Goal: Task Accomplishment & Management: Manage account settings

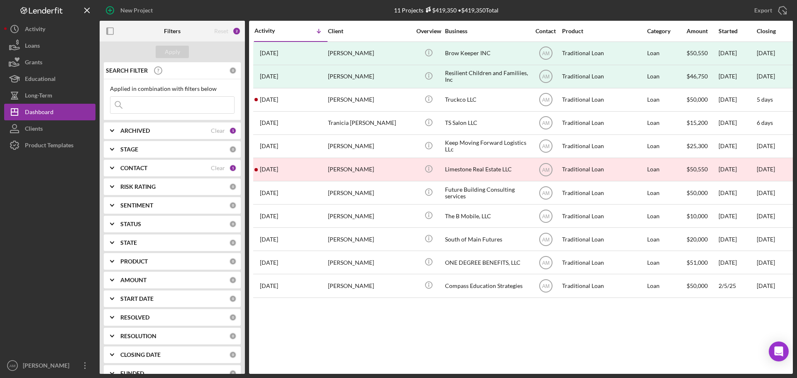
click at [227, 165] on div "CONTACT Clear 1" at bounding box center [178, 167] width 116 height 7
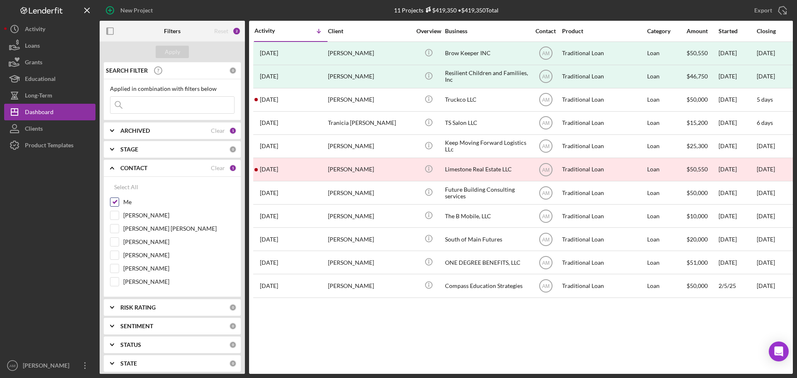
click at [115, 201] on input "Me" at bounding box center [114, 202] width 8 height 8
checkbox input "false"
click at [149, 104] on input at bounding box center [172, 105] width 124 height 17
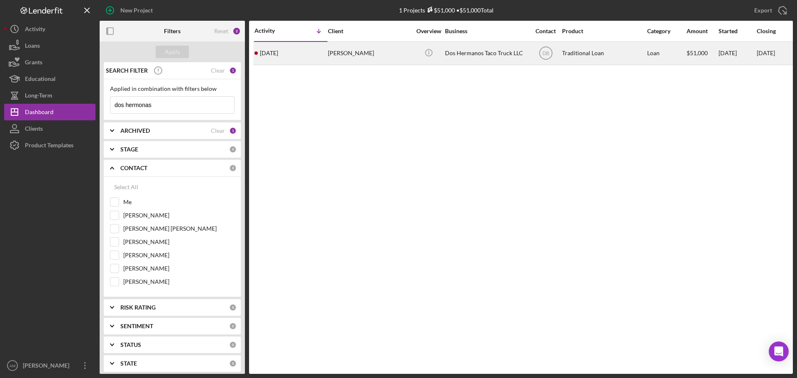
type input "dos hermonas"
click at [373, 54] on div "[PERSON_NAME]" at bounding box center [369, 53] width 83 height 22
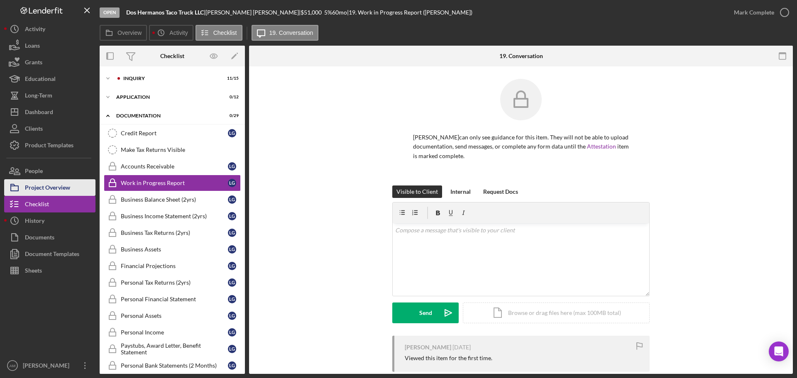
click at [41, 186] on div "Project Overview" at bounding box center [47, 188] width 45 height 19
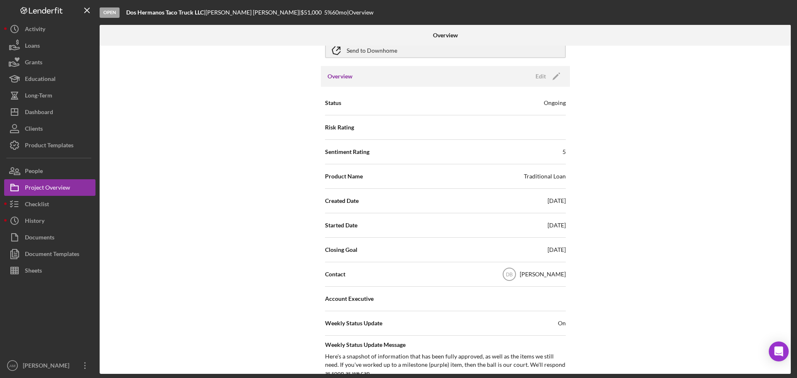
scroll to position [83, 0]
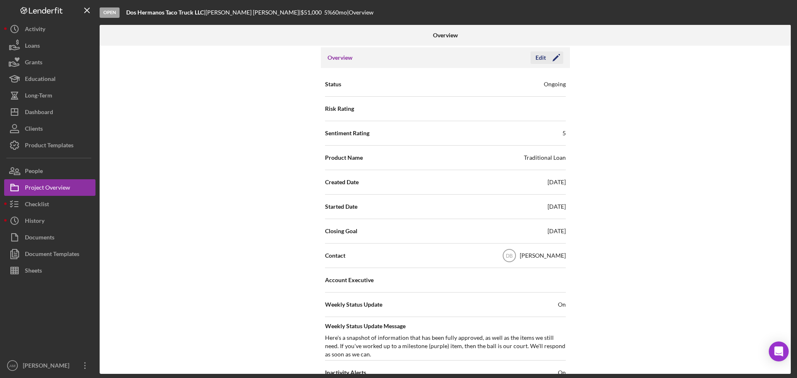
click at [546, 56] on icon "Icon/Edit" at bounding box center [556, 57] width 21 height 21
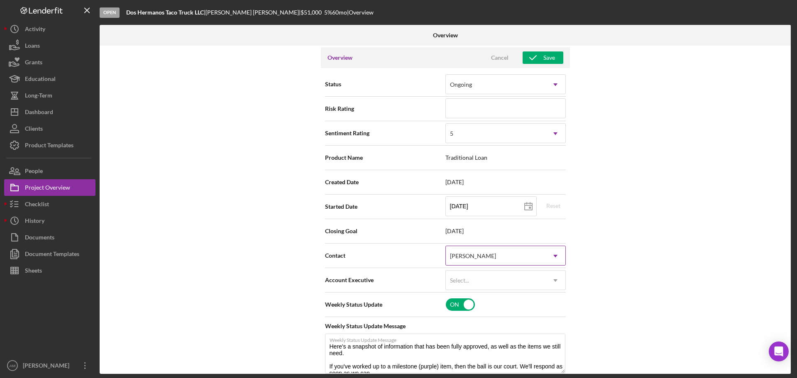
click at [547, 256] on icon "Icon/Dropdown Arrow" at bounding box center [556, 256] width 20 height 20
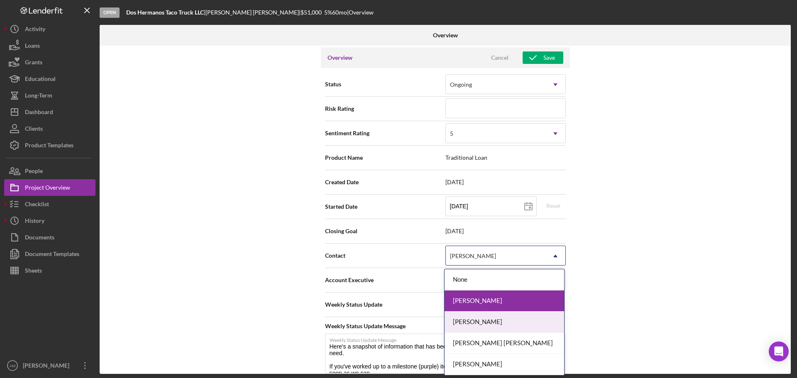
click at [496, 322] on div "[PERSON_NAME]" at bounding box center [505, 322] width 120 height 21
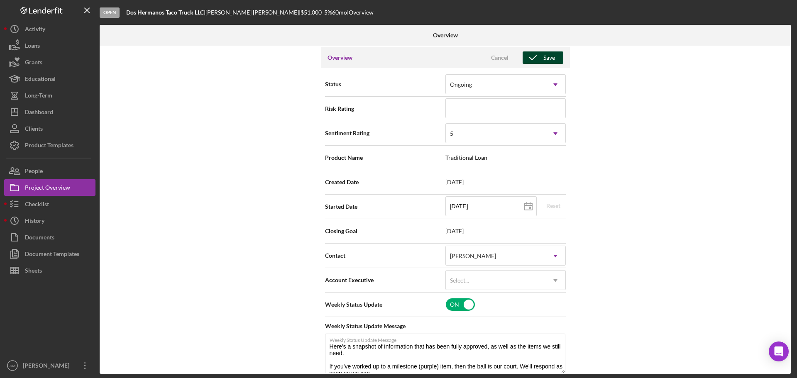
click at [539, 56] on icon "button" at bounding box center [533, 57] width 21 height 21
type textarea "Here's a snapshot of information that has been fully approved, as well as the i…"
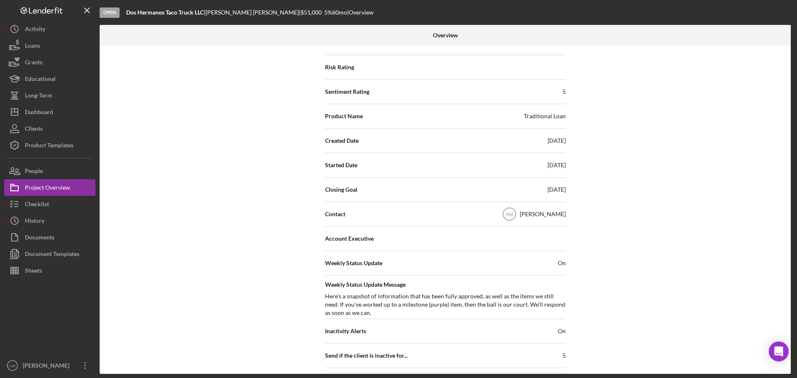
scroll to position [42, 0]
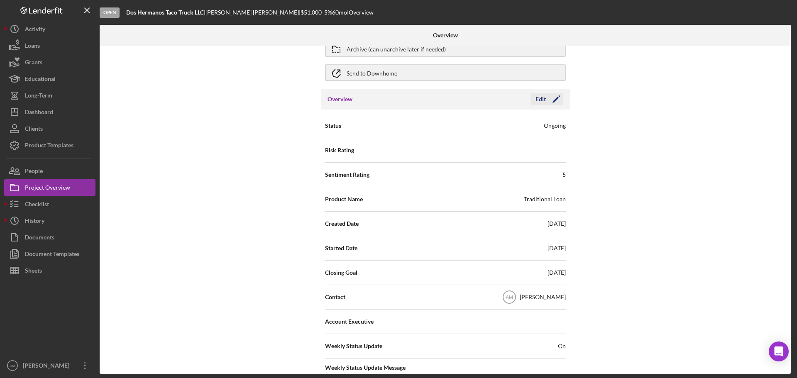
click at [547, 98] on icon "Icon/Edit" at bounding box center [556, 99] width 21 height 21
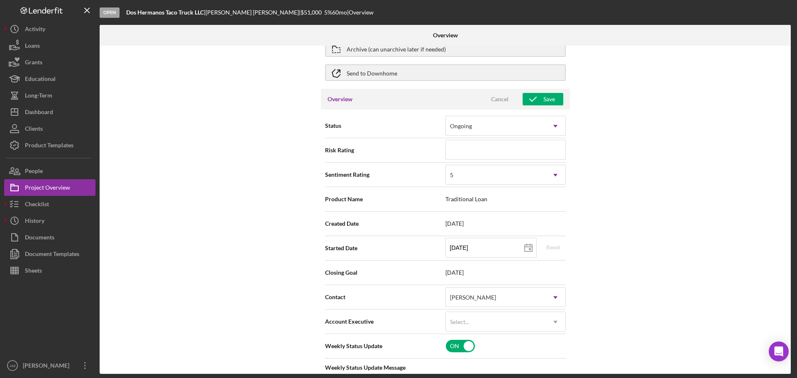
click at [488, 270] on span "[DATE]" at bounding box center [506, 273] width 120 height 7
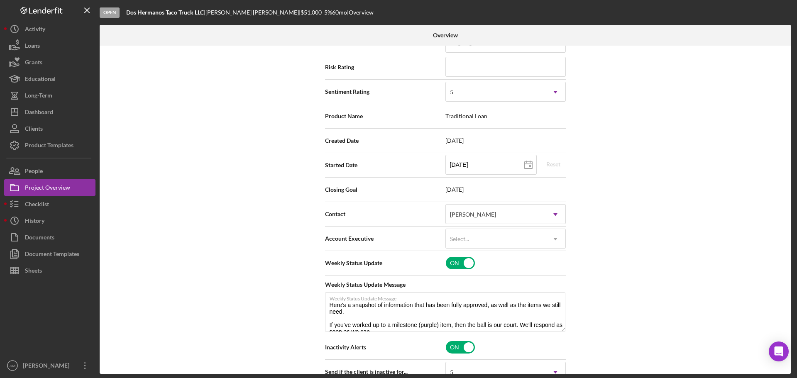
scroll to position [0, 0]
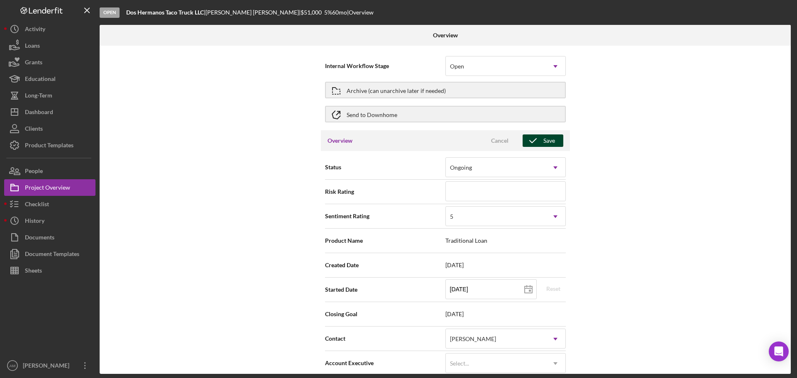
click at [534, 136] on icon "button" at bounding box center [533, 140] width 21 height 21
type textarea "Here's a snapshot of information that has been fully approved, as well as the i…"
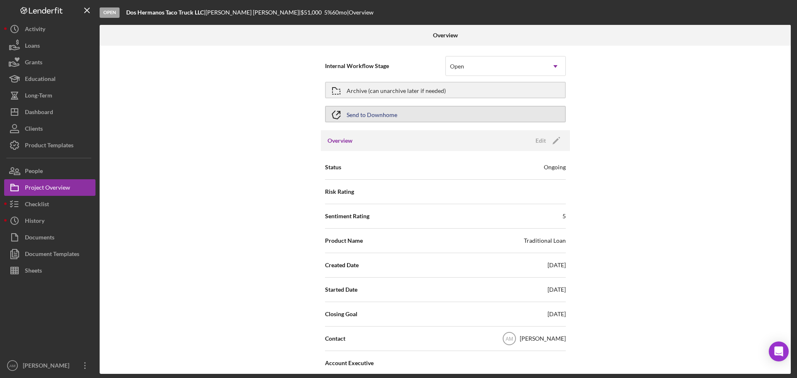
click at [372, 112] on div "Send to Downhome" at bounding box center [372, 114] width 51 height 15
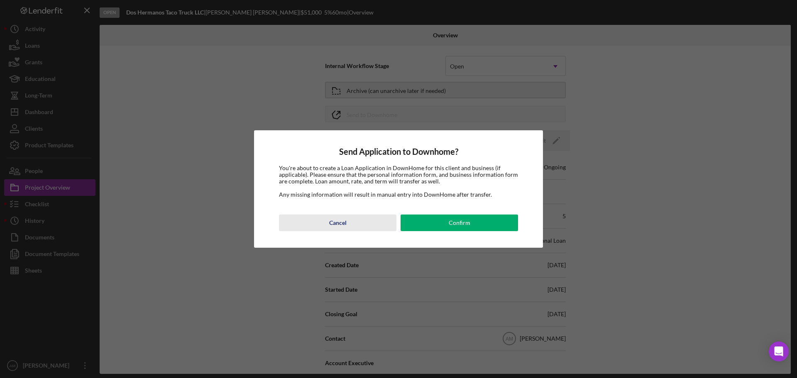
click at [338, 222] on div "Cancel" at bounding box center [337, 223] width 17 height 17
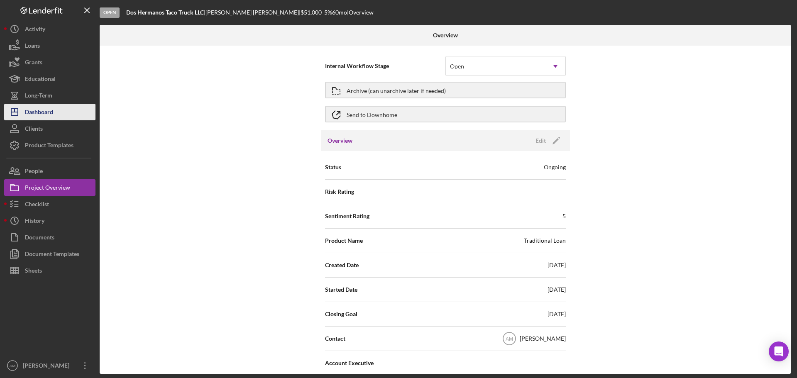
click at [41, 114] on div "Dashboard" at bounding box center [39, 113] width 28 height 19
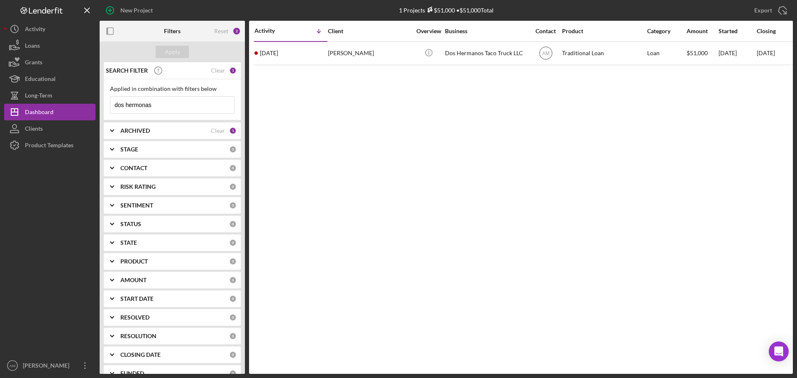
click at [145, 168] on b "CONTACT" at bounding box center [133, 168] width 27 height 7
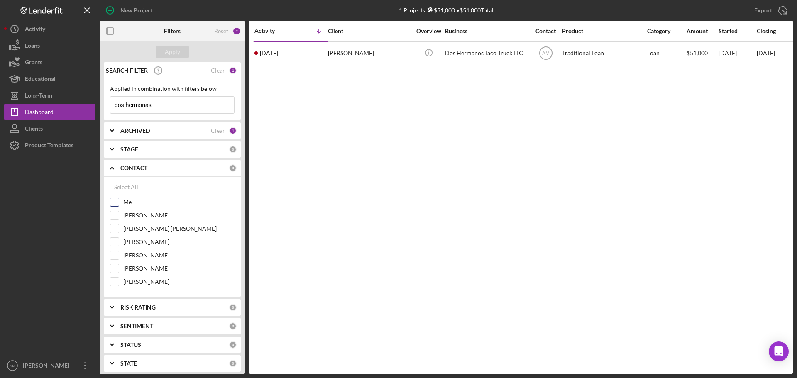
click at [118, 200] on input "Me" at bounding box center [114, 202] width 8 height 8
checkbox input "true"
click at [175, 54] on div "Apply" at bounding box center [172, 52] width 15 height 12
drag, startPoint x: 177, startPoint y: 110, endPoint x: 91, endPoint y: 107, distance: 86.0
click at [91, 107] on div "New Project 1 Projects $51,000 • $51,000 Total dos hermonas Export Icon/Export …" at bounding box center [398, 187] width 789 height 374
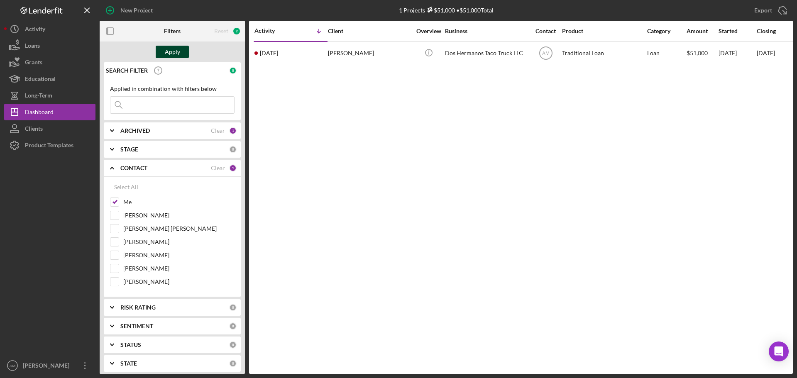
click at [173, 50] on div "Apply" at bounding box center [172, 52] width 15 height 12
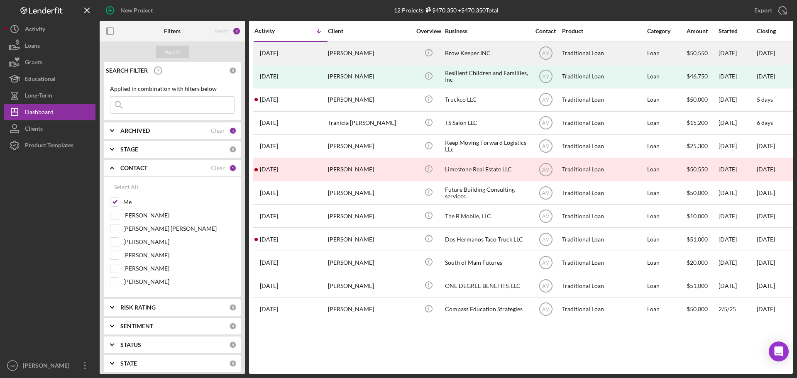
click at [460, 50] on div "Brow Keeper INC" at bounding box center [486, 53] width 83 height 22
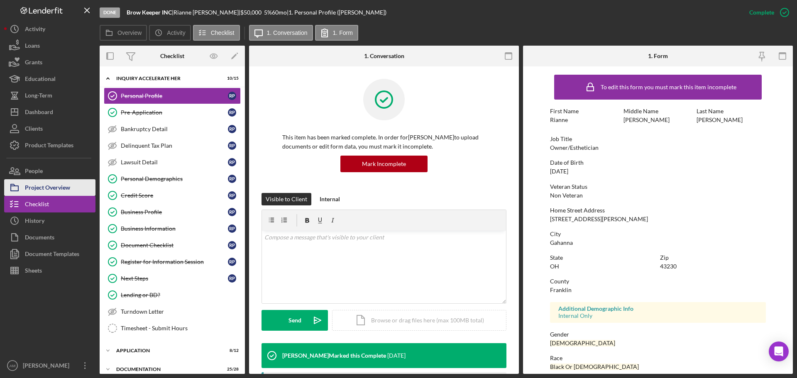
click at [51, 187] on div "Project Overview" at bounding box center [47, 188] width 45 height 19
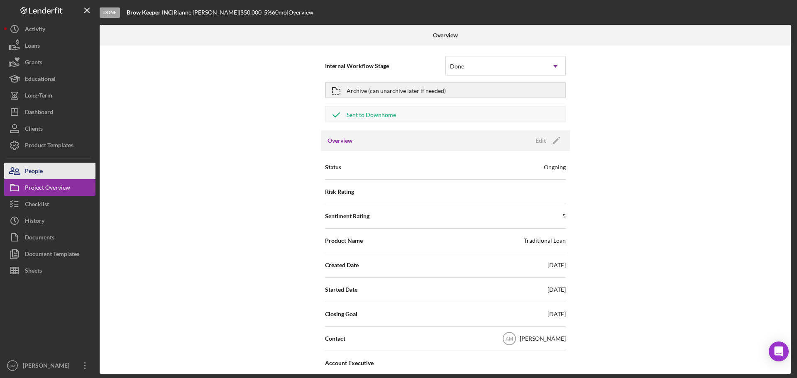
click at [38, 169] on div "People" at bounding box center [34, 172] width 18 height 19
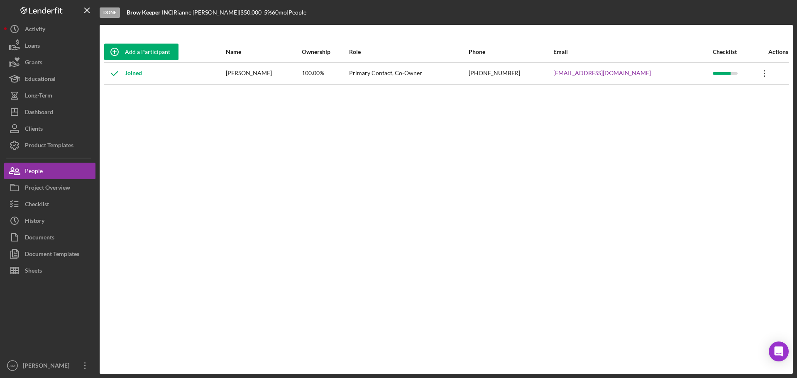
click at [758, 74] on icon "Icon/Overflow" at bounding box center [765, 73] width 21 height 21
click at [702, 99] on div "Icon/Edit Edit" at bounding box center [721, 95] width 91 height 17
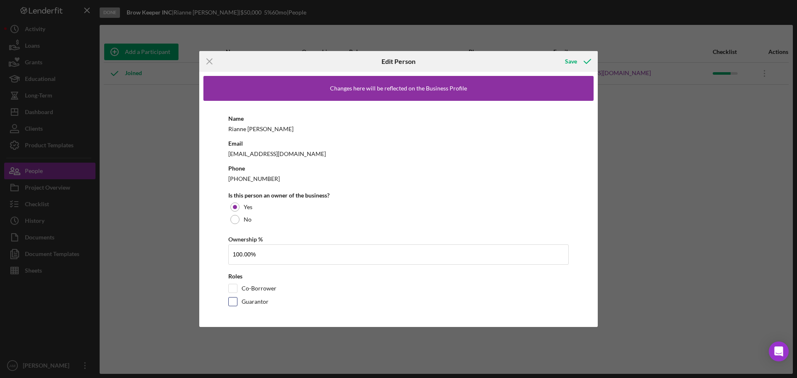
click at [235, 304] on input "Guarantor" at bounding box center [233, 302] width 8 height 8
checkbox input "true"
click at [573, 64] on div "Save" at bounding box center [571, 61] width 12 height 17
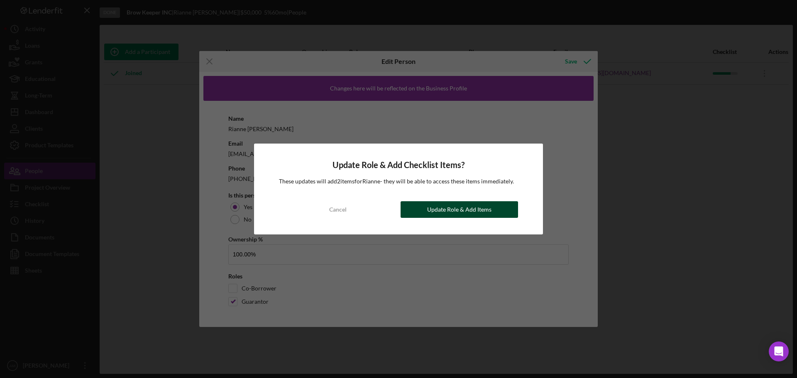
click at [457, 206] on div "Update Role & Add Items" at bounding box center [459, 209] width 64 height 17
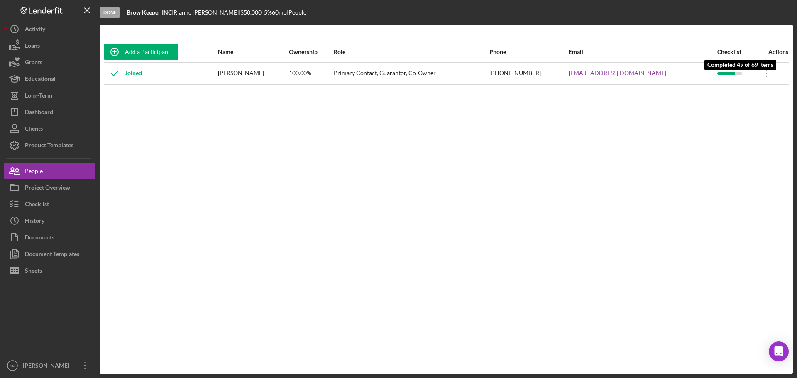
click at [721, 74] on div at bounding box center [727, 73] width 18 height 2
click at [39, 204] on div "Checklist" at bounding box center [37, 205] width 24 height 19
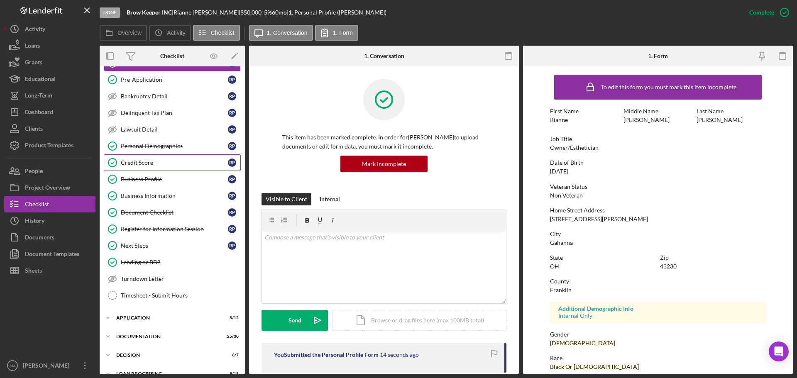
scroll to position [83, 0]
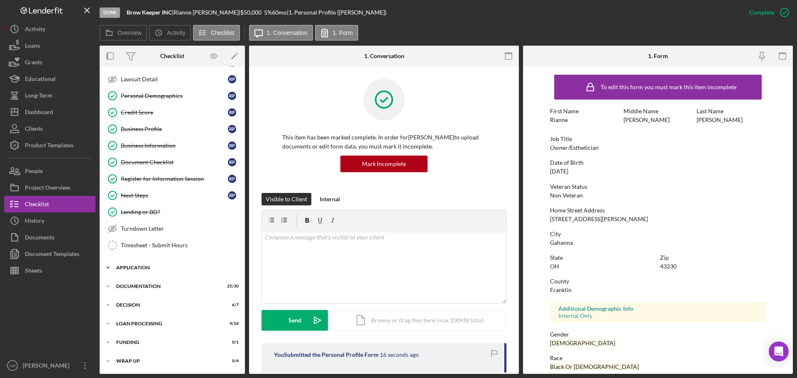
click at [133, 267] on div "Application" at bounding box center [175, 267] width 118 height 5
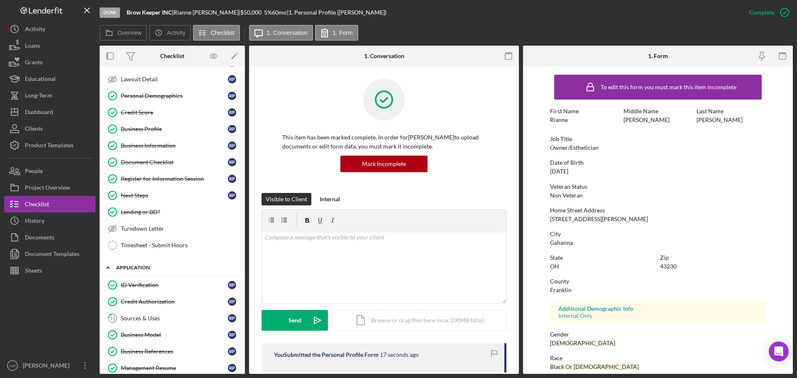
scroll to position [166, 0]
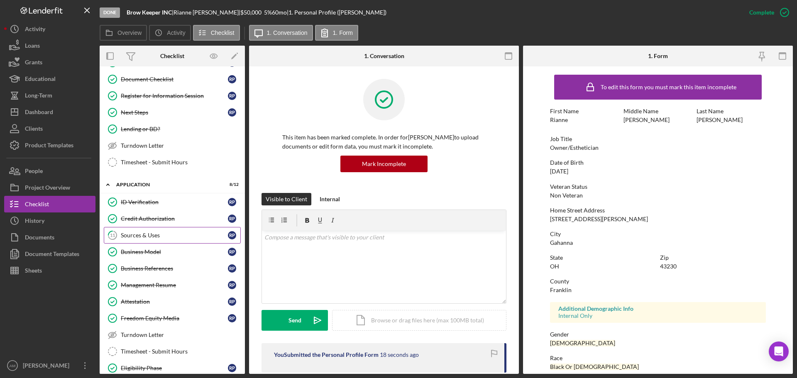
click at [156, 238] on div "Sources & Uses" at bounding box center [174, 235] width 107 height 7
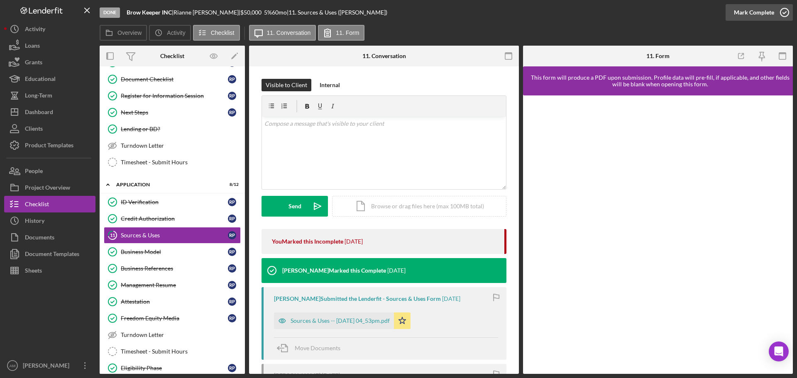
click at [749, 10] on div "Mark Complete" at bounding box center [754, 12] width 40 height 17
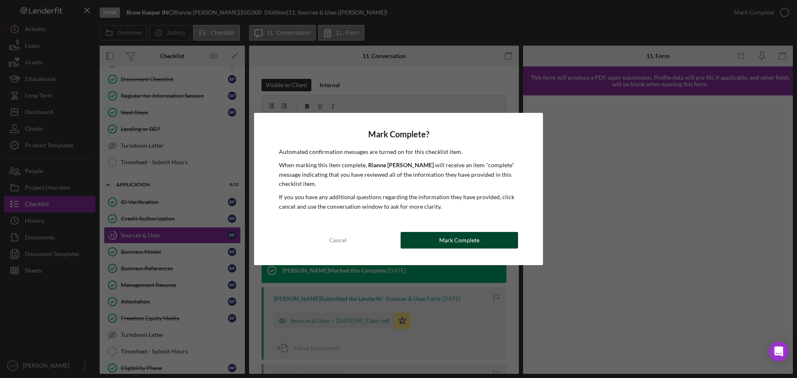
click at [448, 243] on div "Mark Complete" at bounding box center [459, 240] width 40 height 17
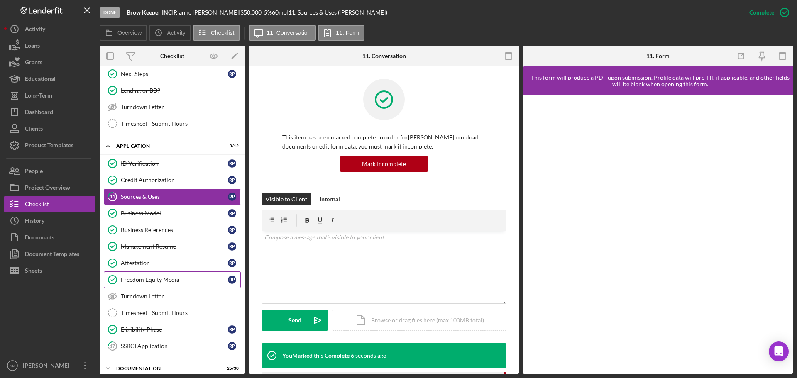
scroll to position [204, 0]
click at [154, 196] on div "Sources & Uses" at bounding box center [174, 197] width 107 height 7
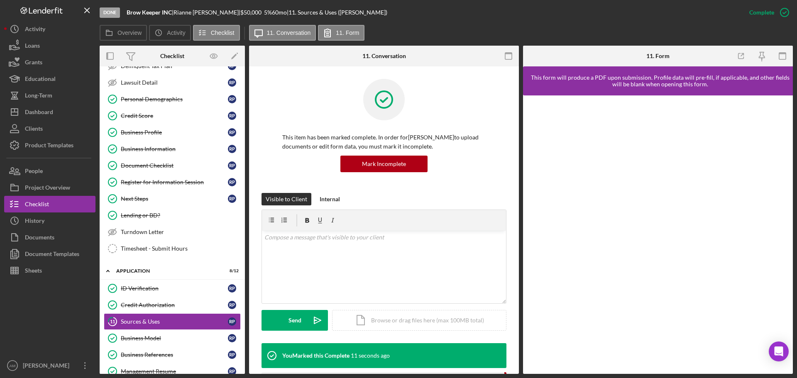
scroll to position [79, 0]
click at [149, 305] on div "Credit Authorization" at bounding box center [174, 305] width 107 height 7
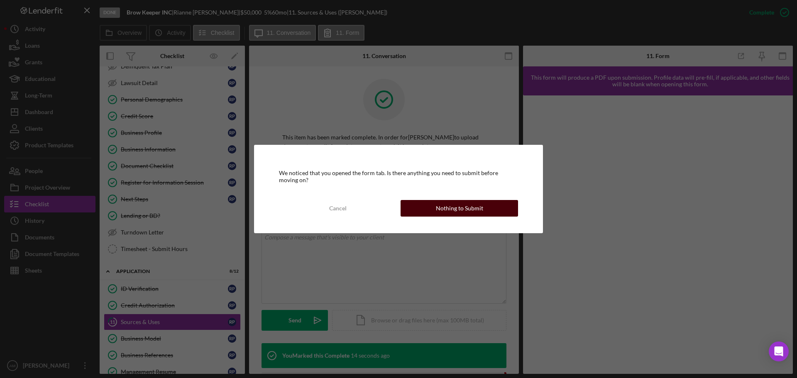
click at [450, 205] on div "Nothing to Submit" at bounding box center [459, 208] width 47 height 17
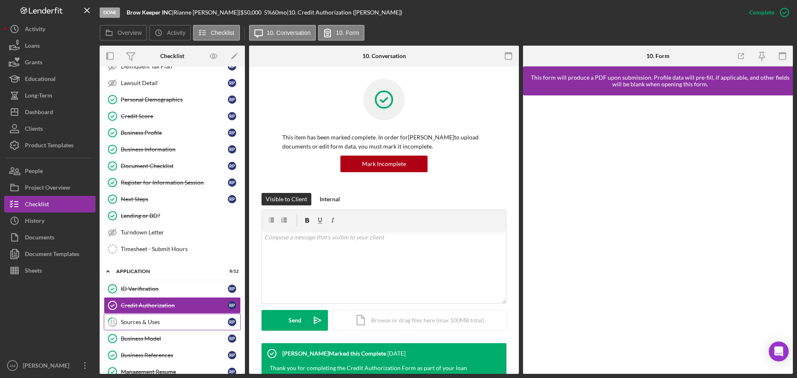
click at [140, 327] on link "11 Sources & Uses R P" at bounding box center [172, 322] width 137 height 17
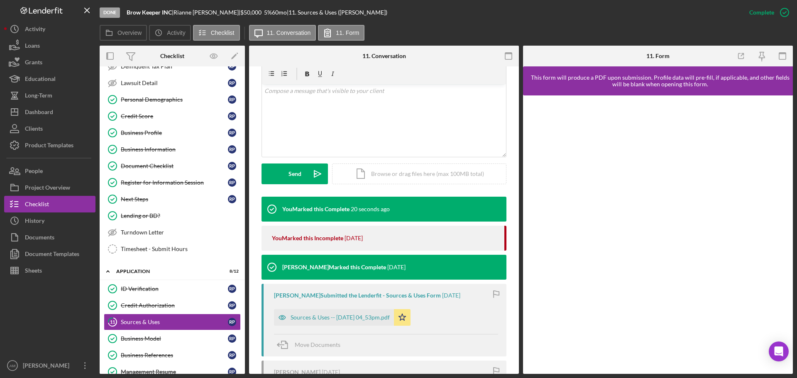
scroll to position [166, 0]
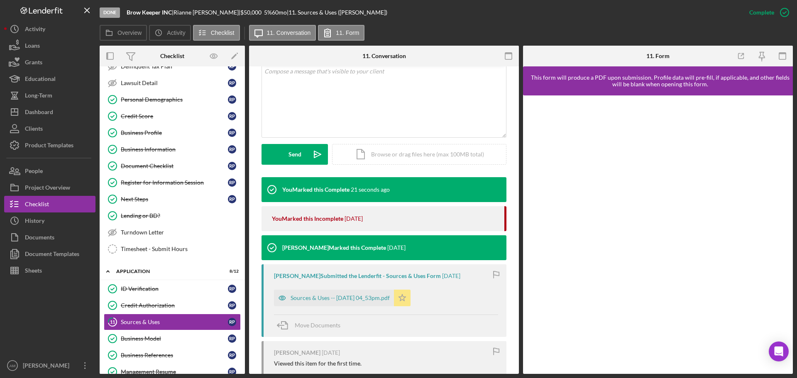
click at [411, 297] on icon "Icon/Star" at bounding box center [402, 298] width 17 height 17
click at [411, 298] on icon "Icon/Star" at bounding box center [402, 298] width 17 height 17
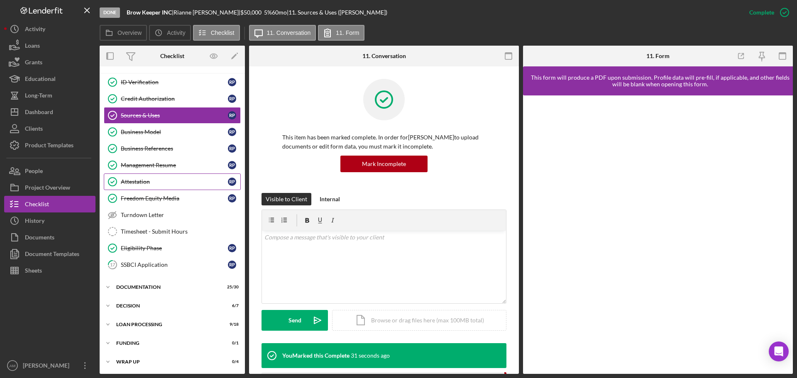
scroll to position [287, 0]
click at [179, 262] on div "SSBCI Application" at bounding box center [174, 264] width 107 height 7
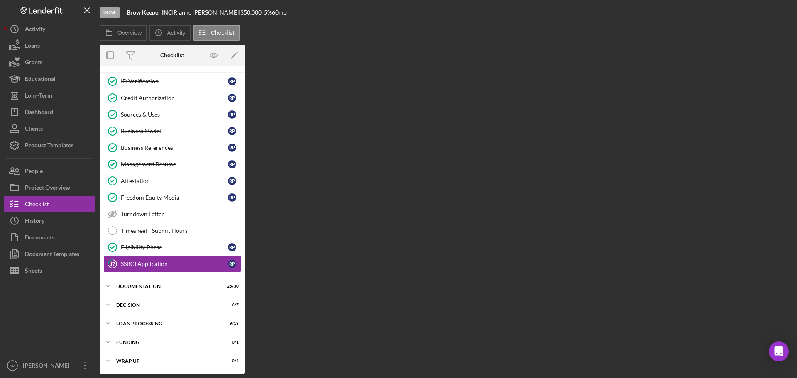
scroll to position [286, 0]
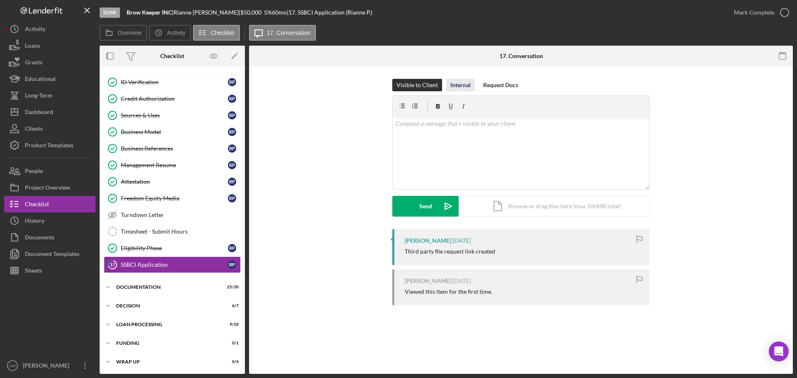
click at [461, 84] on div "Internal" at bounding box center [461, 85] width 20 height 12
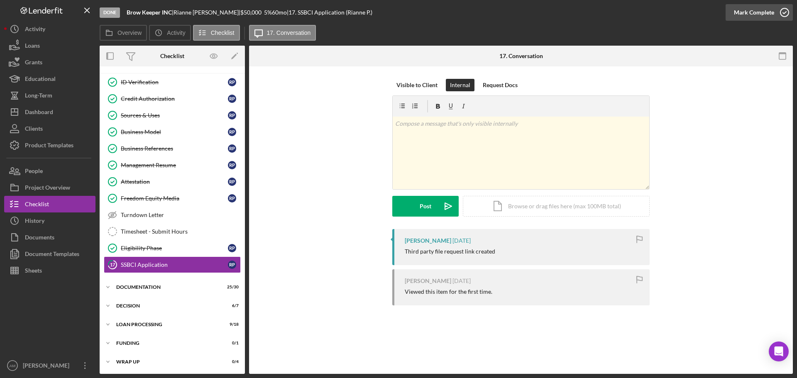
click at [756, 12] on div "Mark Complete" at bounding box center [754, 12] width 40 height 17
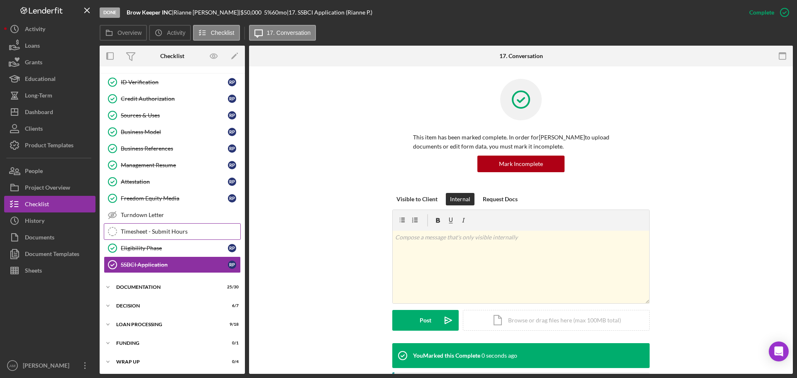
scroll to position [287, 0]
click at [142, 285] on div "Documentation" at bounding box center [175, 286] width 118 height 5
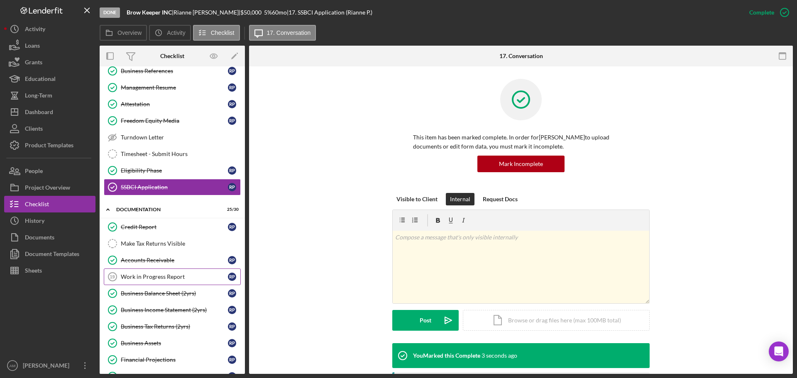
scroll to position [370, 0]
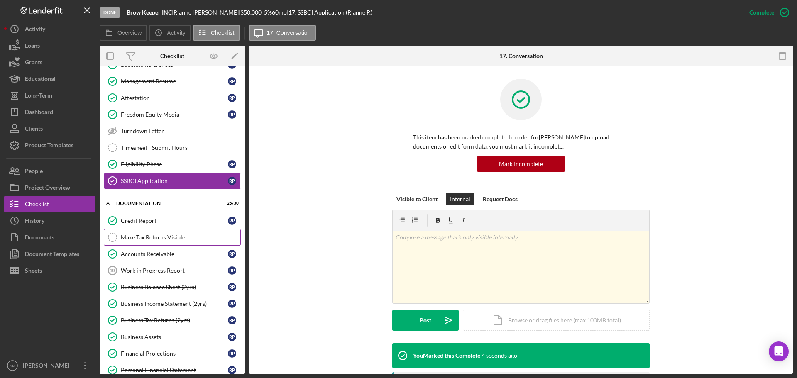
click at [172, 238] on div "Make Tax Returns Visible" at bounding box center [181, 237] width 120 height 7
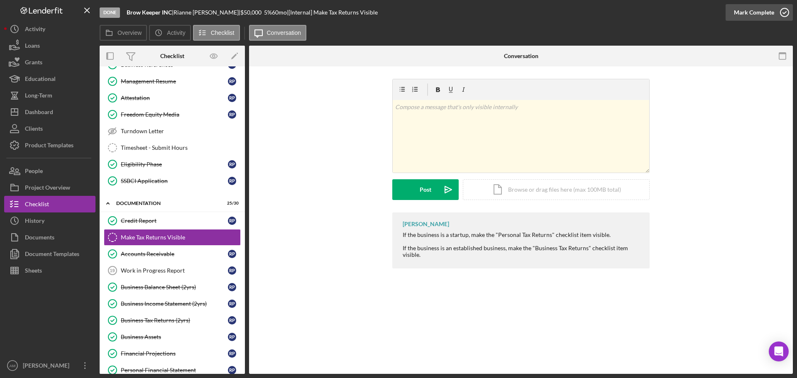
click at [745, 12] on div "Mark Complete" at bounding box center [754, 12] width 40 height 17
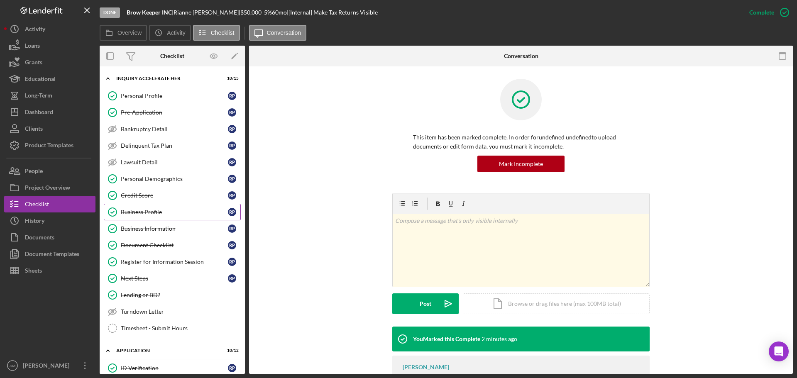
click at [150, 213] on div "Business Profile" at bounding box center [174, 212] width 107 height 7
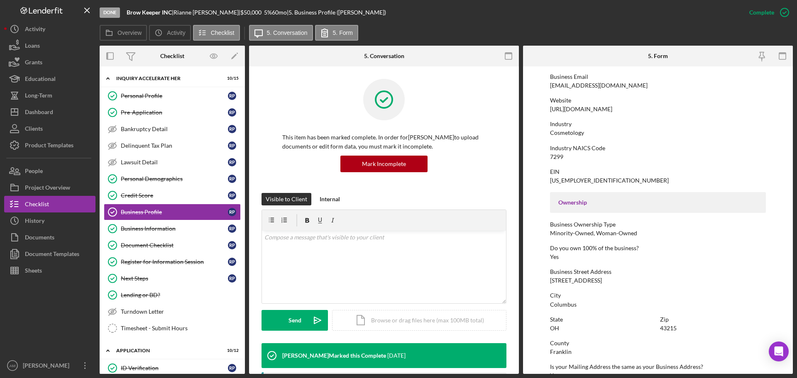
scroll to position [152, 0]
click at [150, 95] on div "Personal Profile" at bounding box center [174, 96] width 107 height 7
